Goal: Browse casually

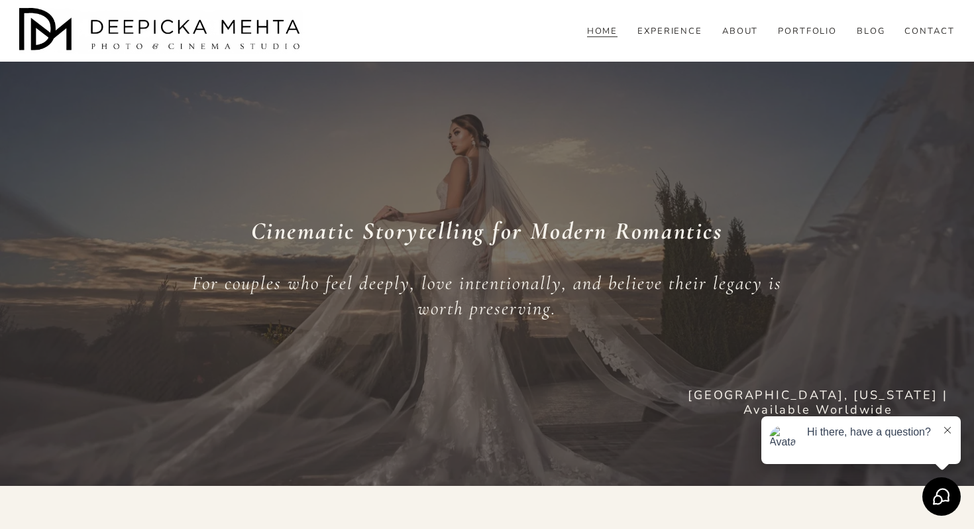
click at [791, 38] on link "PORTFOLIO" at bounding box center [808, 32] width 60 height 12
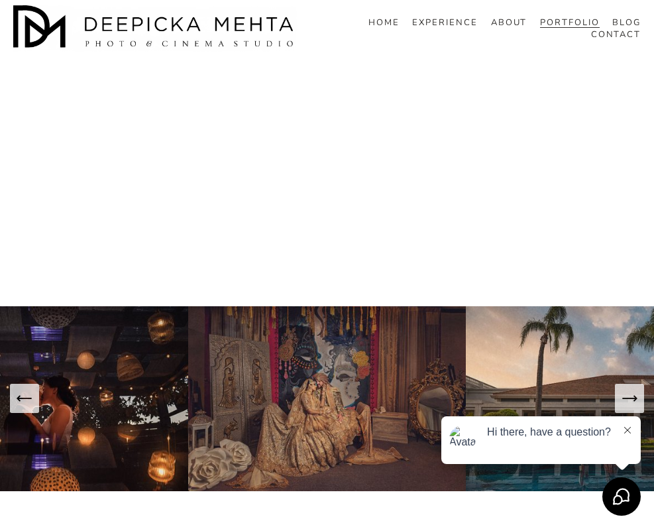
scroll to position [6739, 0]
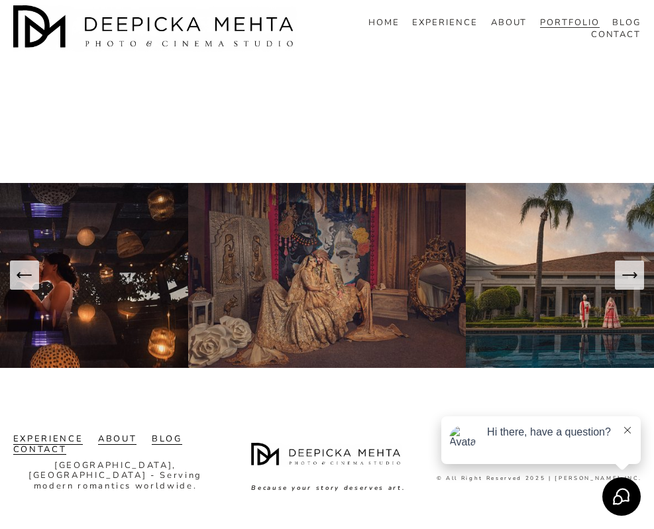
click at [631, 428] on button at bounding box center [627, 430] width 11 height 13
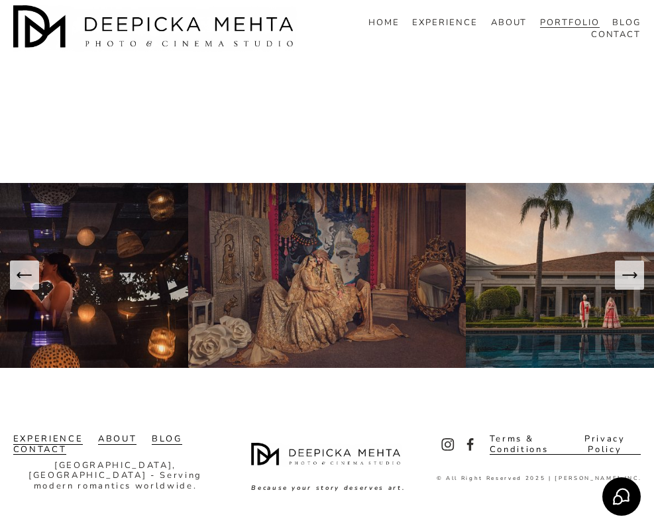
click at [443, 431] on use "Instagram" at bounding box center [448, 444] width 27 height 27
click at [446, 435] on use "Instagram" at bounding box center [448, 444] width 27 height 27
